Goal: Find specific page/section: Find specific page/section

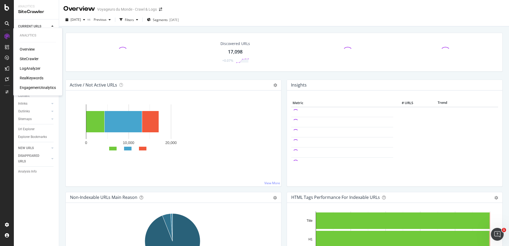
click at [28, 68] on div "LogAnalyzer" at bounding box center [30, 68] width 21 height 5
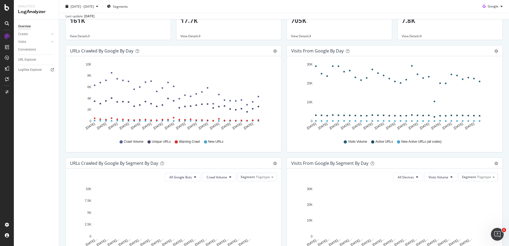
scroll to position [38, 0]
